Goal: Task Accomplishment & Management: Manage account settings

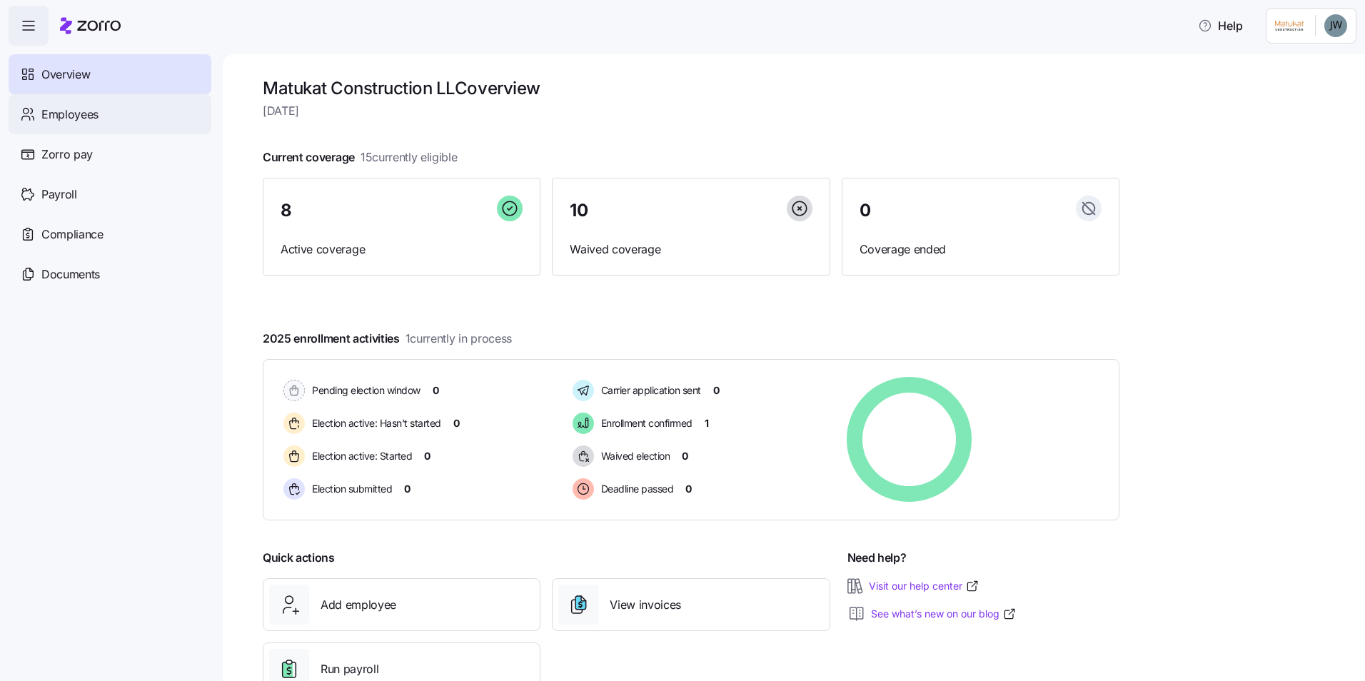
click at [69, 114] on span "Employees" at bounding box center [69, 115] width 57 height 18
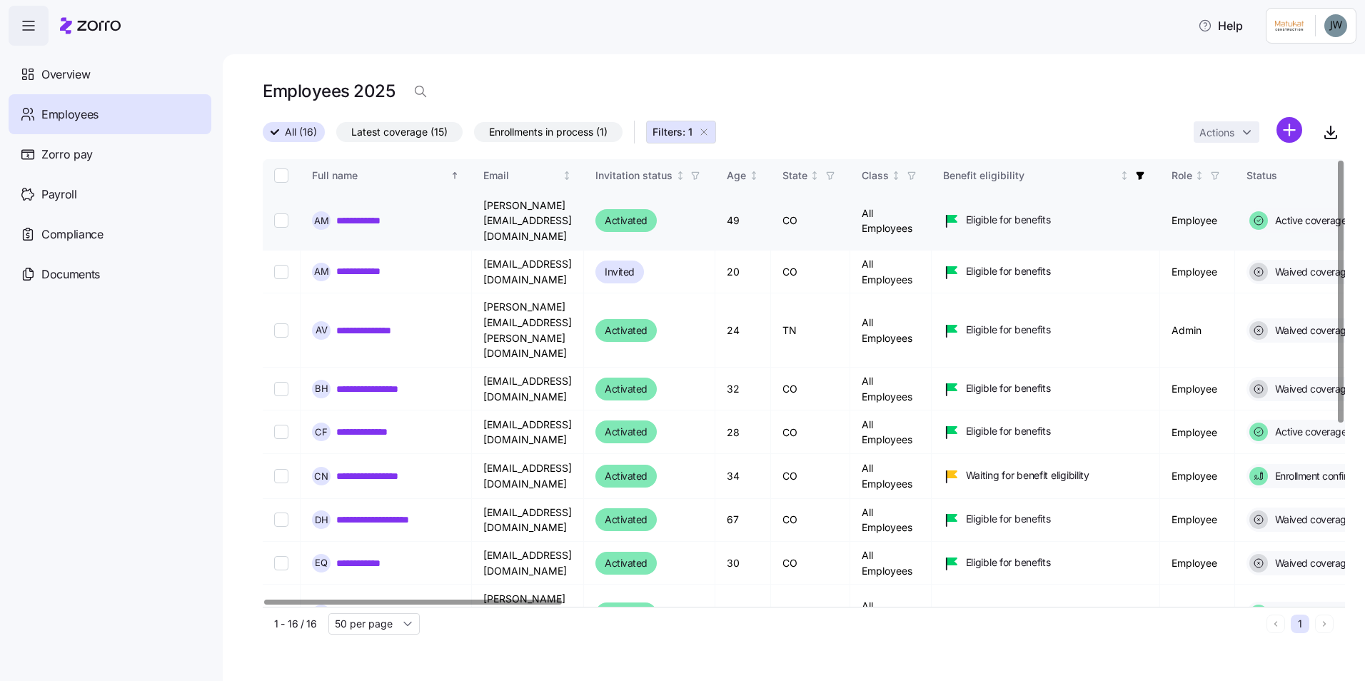
click at [363, 214] on link "**********" at bounding box center [367, 221] width 62 height 14
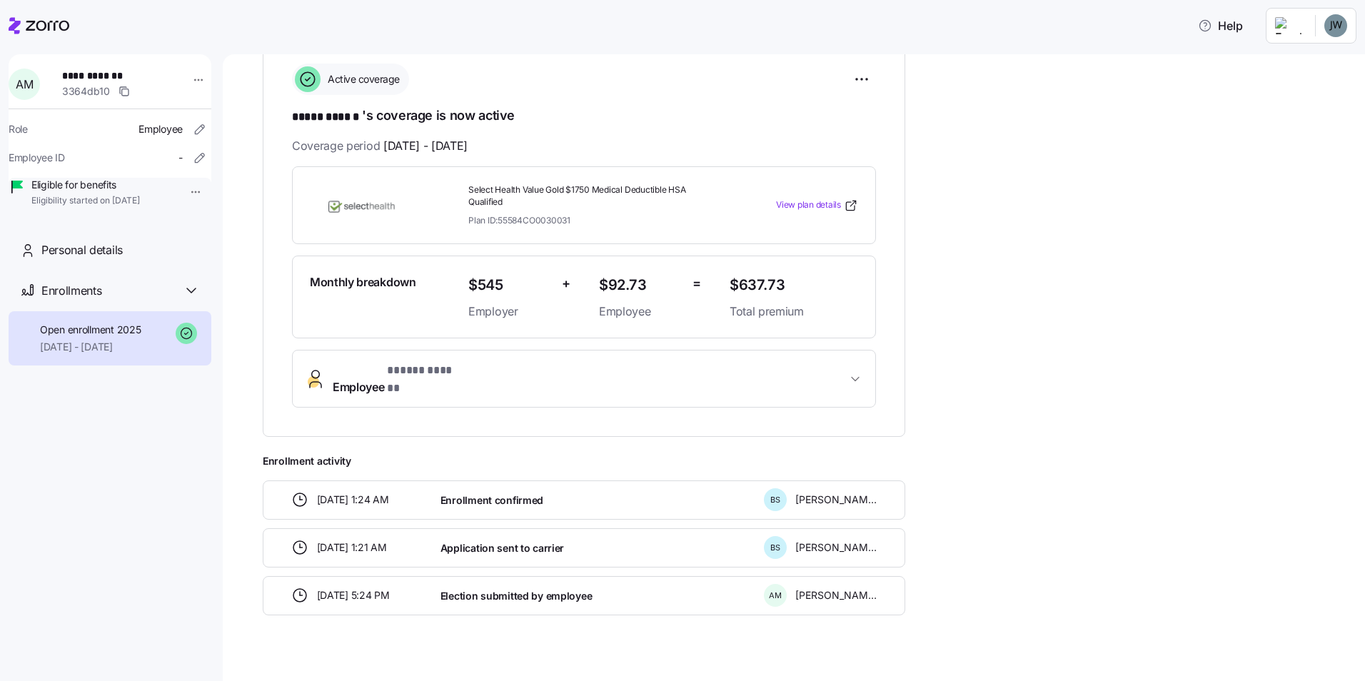
scroll to position [214, 0]
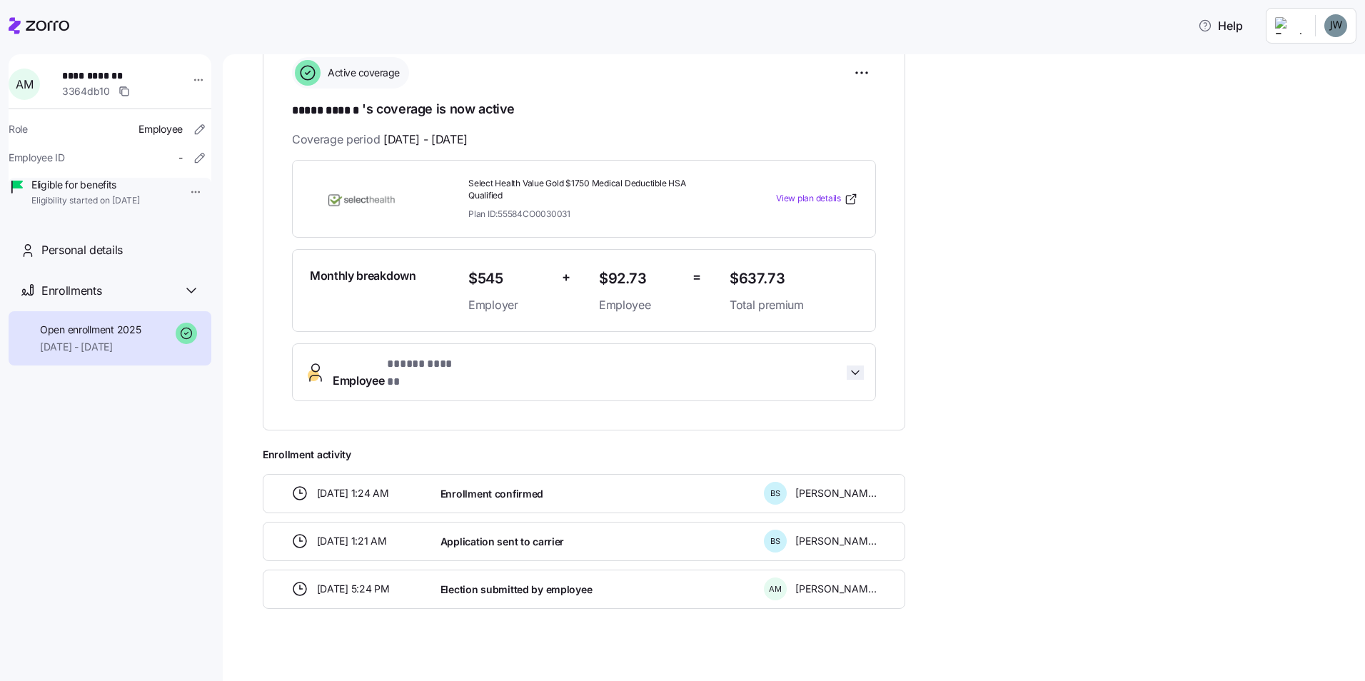
click at [858, 366] on icon "button" at bounding box center [855, 373] width 14 height 14
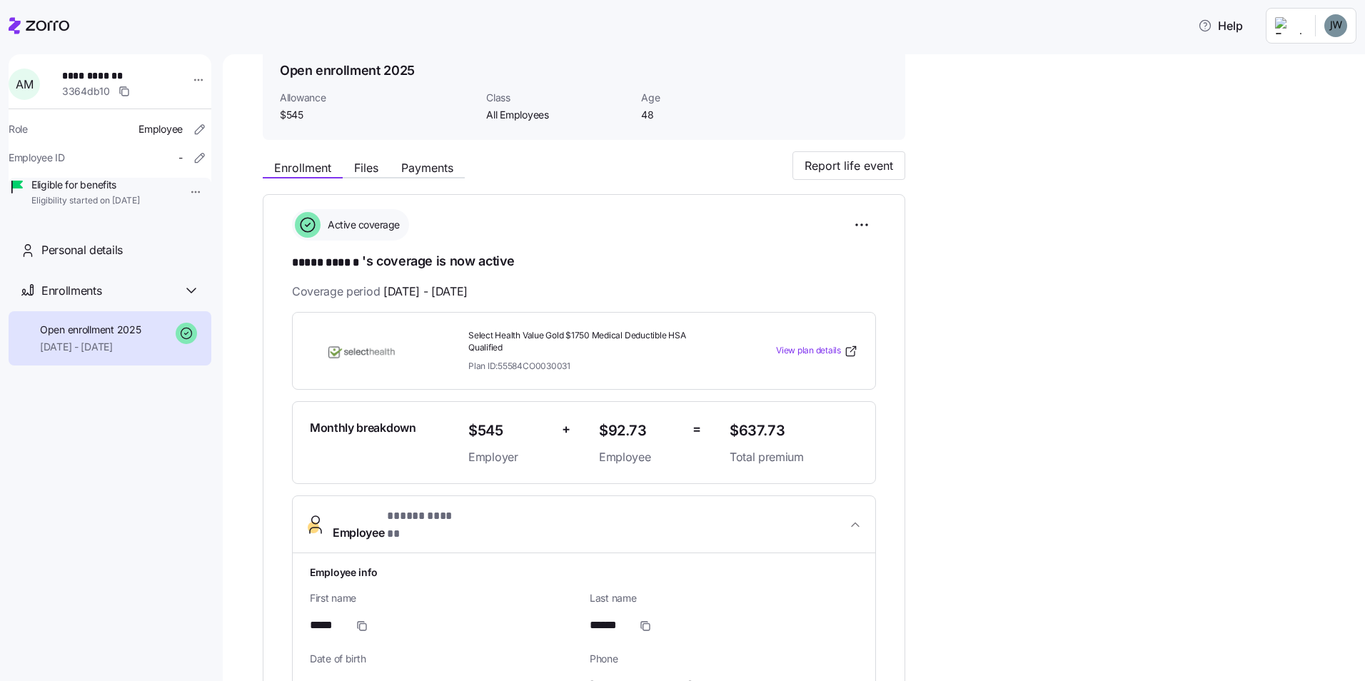
scroll to position [0, 0]
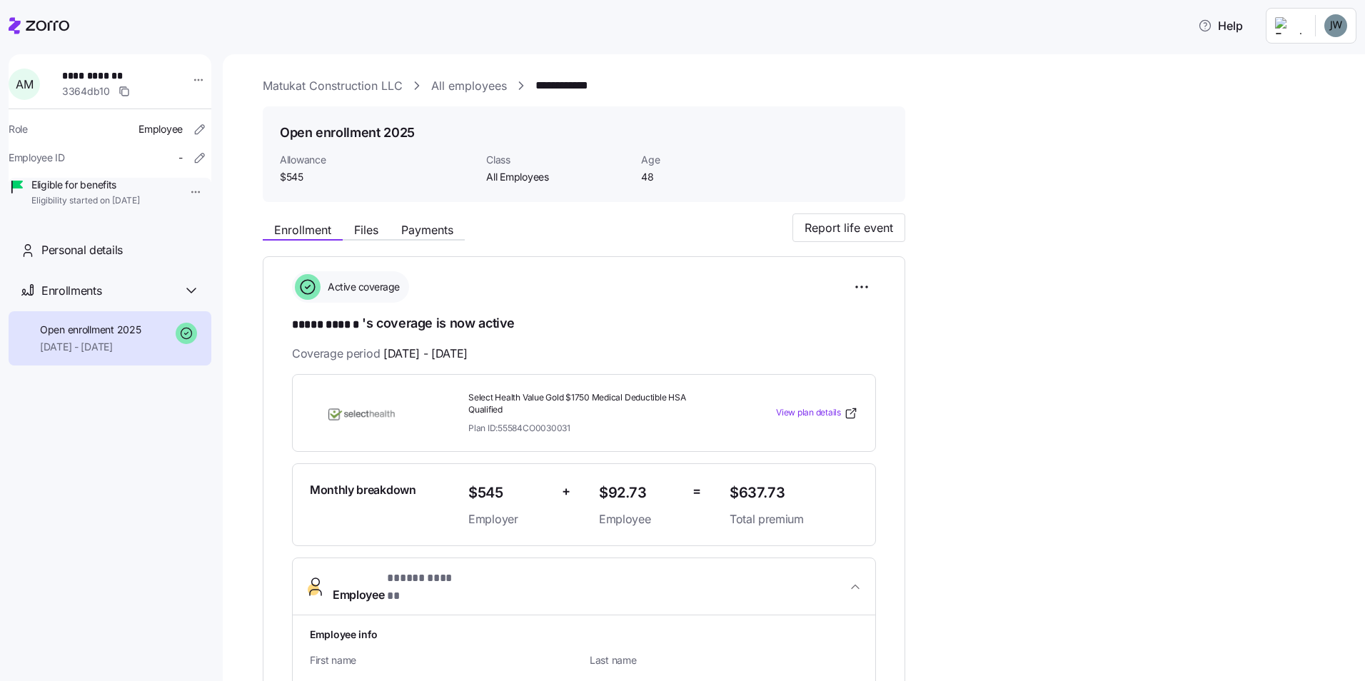
click at [446, 84] on link "All employees" at bounding box center [469, 86] width 76 height 18
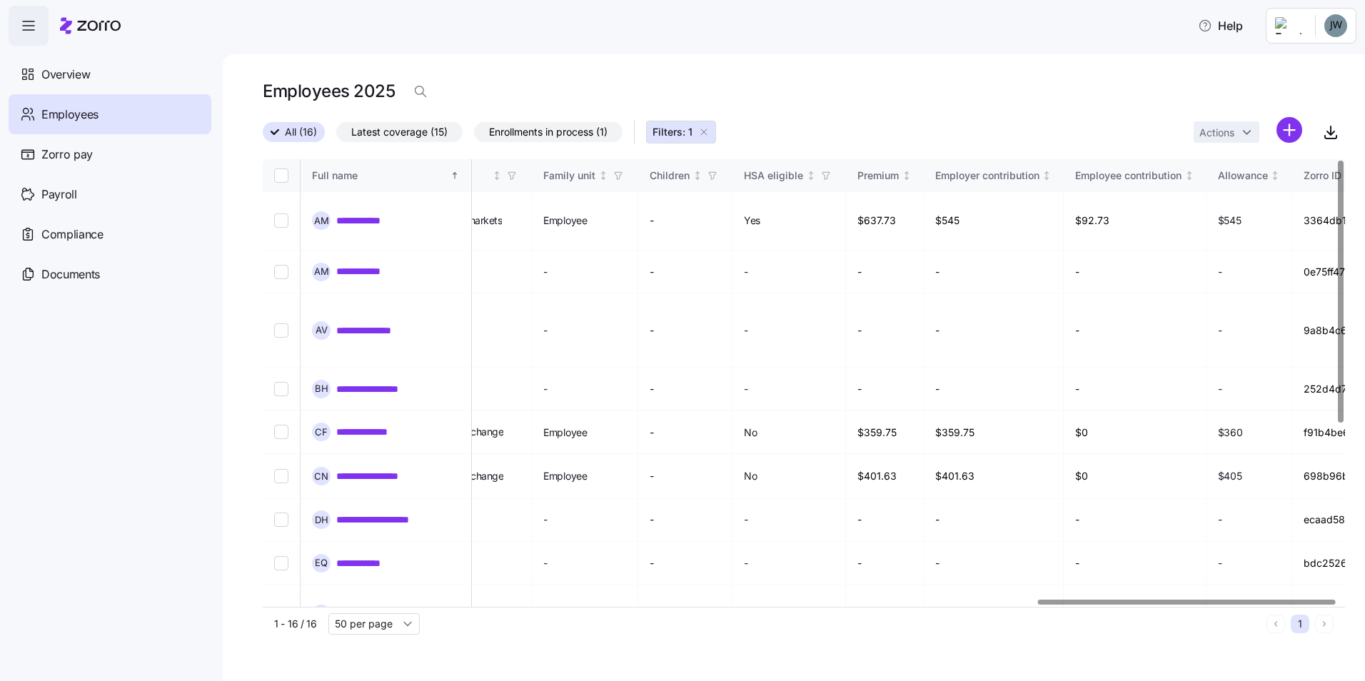
scroll to position [0, 2817]
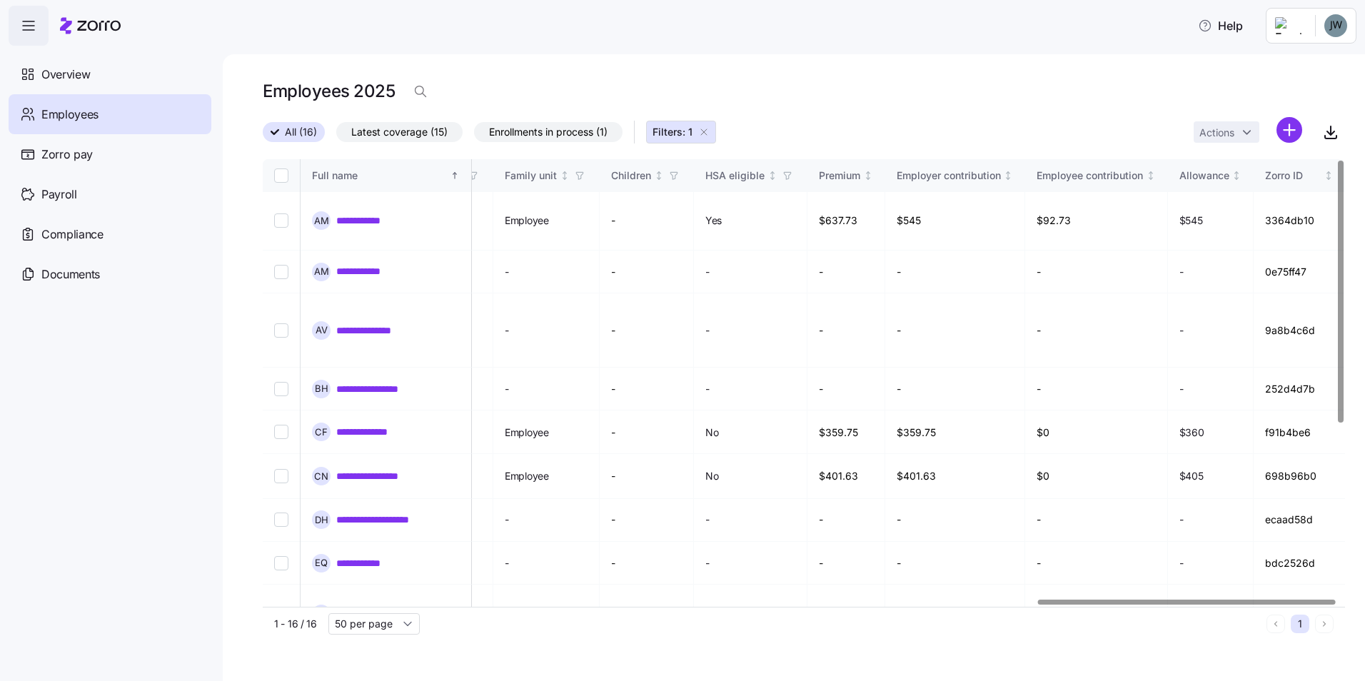
click at [1203, 600] on div at bounding box center [1186, 602] width 297 height 5
click at [129, 416] on nav "Overview Employees Zorro pay Payroll Compliance Documents" at bounding box center [111, 364] width 223 height 636
click at [158, 388] on nav "Overview Employees Zorro pay Payroll Compliance Documents" at bounding box center [111, 364] width 223 height 636
